Goal: Information Seeking & Learning: Learn about a topic

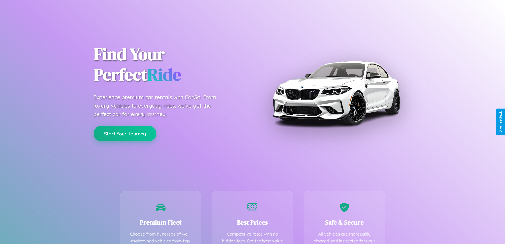
click at [125, 133] on button "Start Your Journey" at bounding box center [125, 133] width 63 height 15
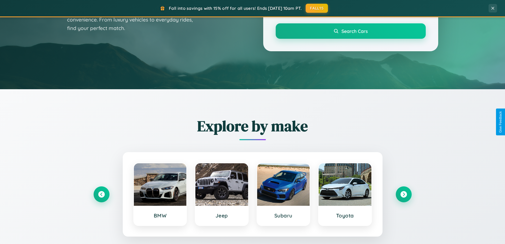
scroll to position [365, 0]
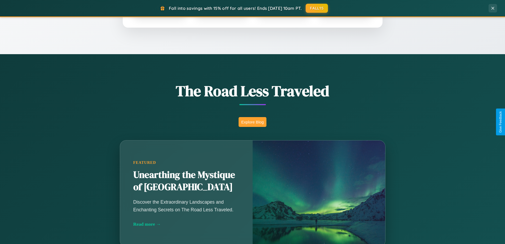
click at [252, 122] on button "Explore Blog" at bounding box center [252, 122] width 28 height 10
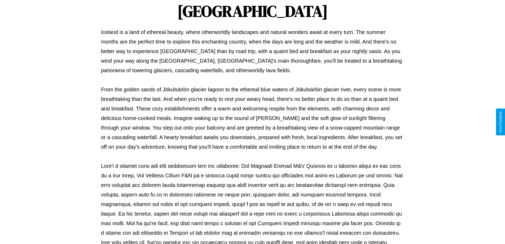
scroll to position [171, 0]
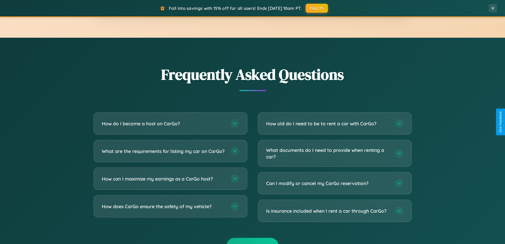
scroll to position [1020, 0]
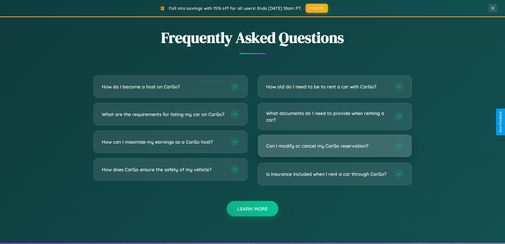
click at [334, 146] on h3 "Can I modify or cancel my CarGo reservation?" at bounding box center [327, 145] width 123 height 7
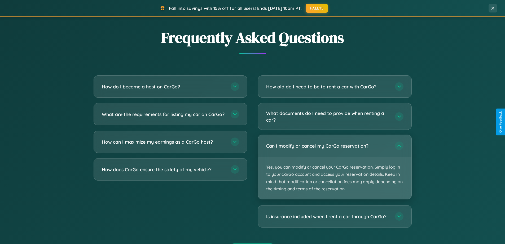
click at [334, 167] on p "Yes, you can modify or cancel your CarGo reservation. Simply log in to your Car…" at bounding box center [334, 178] width 153 height 42
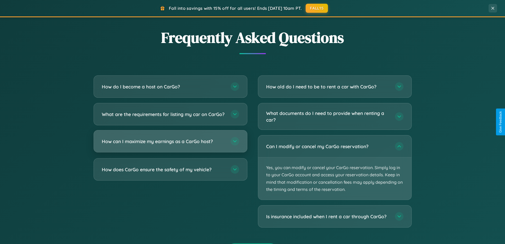
click at [170, 144] on h3 "How can I maximize my earnings as a CarGo host?" at bounding box center [163, 141] width 123 height 7
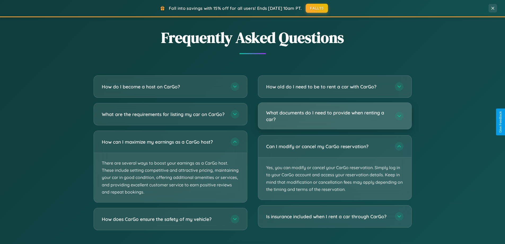
click at [334, 116] on h3 "What documents do I need to provide when renting a car?" at bounding box center [327, 115] width 123 height 13
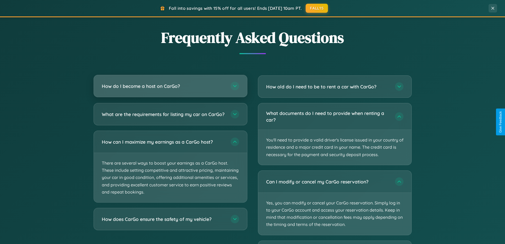
click at [170, 86] on h3 "How do I become a host on CarGo?" at bounding box center [163, 86] width 123 height 7
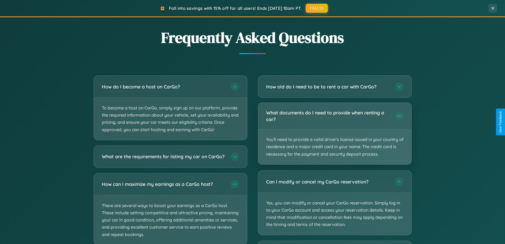
click at [334, 134] on p "You'll need to provide a valid driver's license issued in your country of resid…" at bounding box center [334, 146] width 153 height 35
